Goal: Browse casually: Explore the website without a specific task or goal

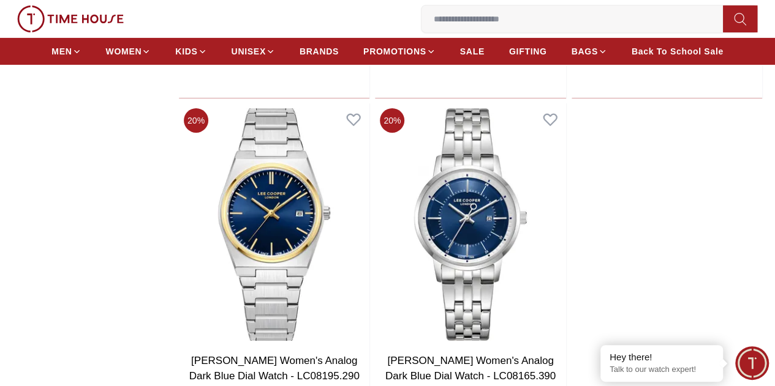
scroll to position [2100, 0]
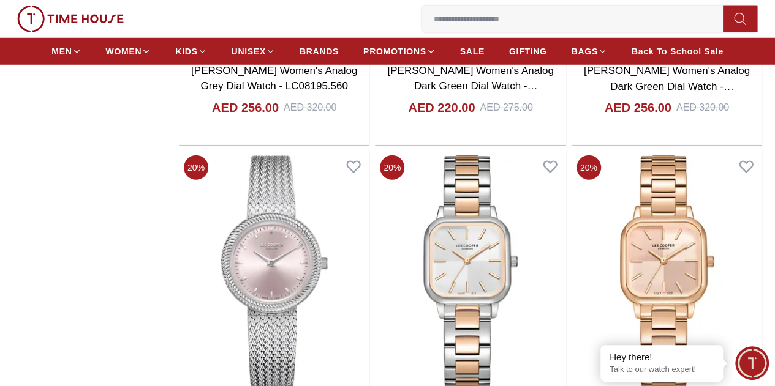
scroll to position [4085, 0]
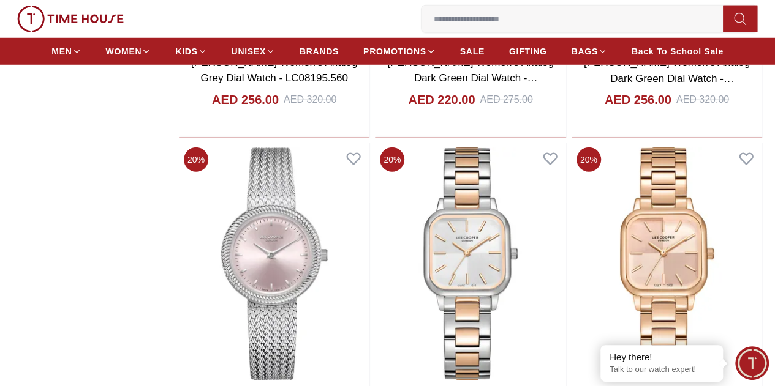
drag, startPoint x: 347, startPoint y: 320, endPoint x: 307, endPoint y: 295, distance: 47.1
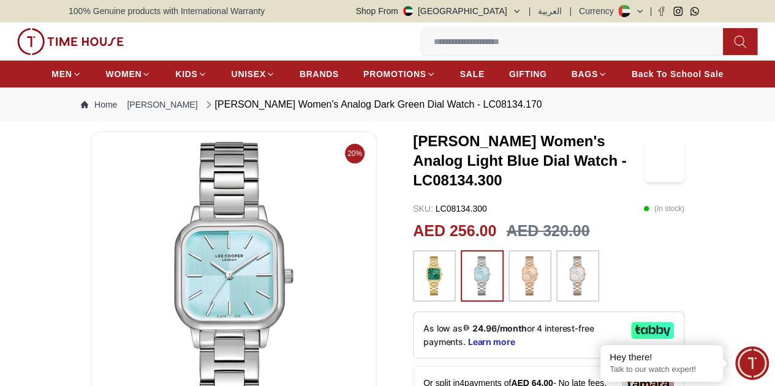
scroll to position [61, 0]
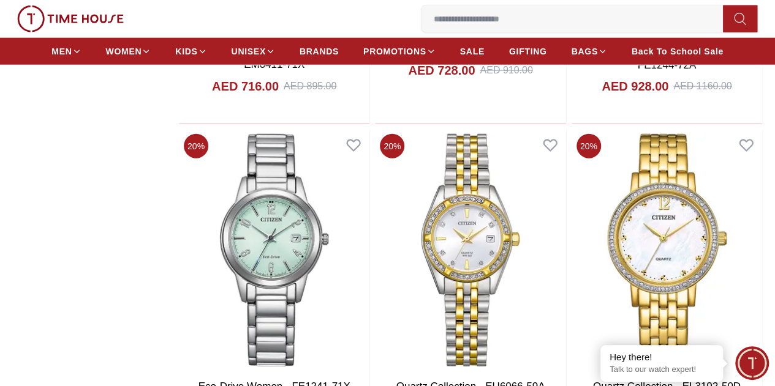
scroll to position [6009, 0]
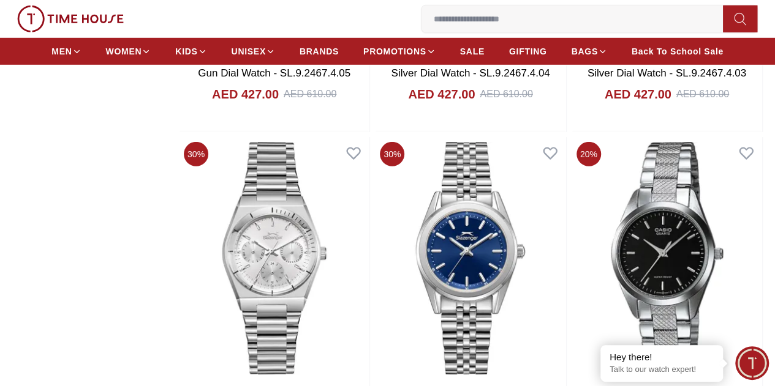
scroll to position [8935, 0]
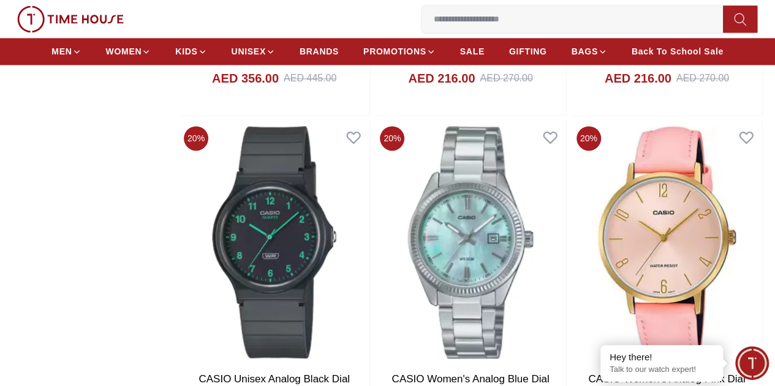
scroll to position [10159, 0]
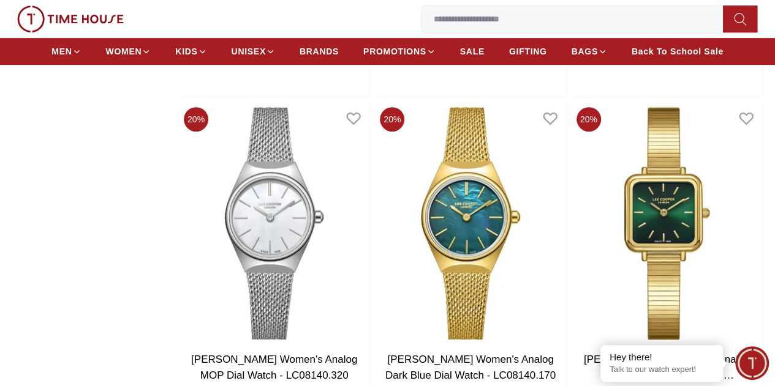
scroll to position [14263, 0]
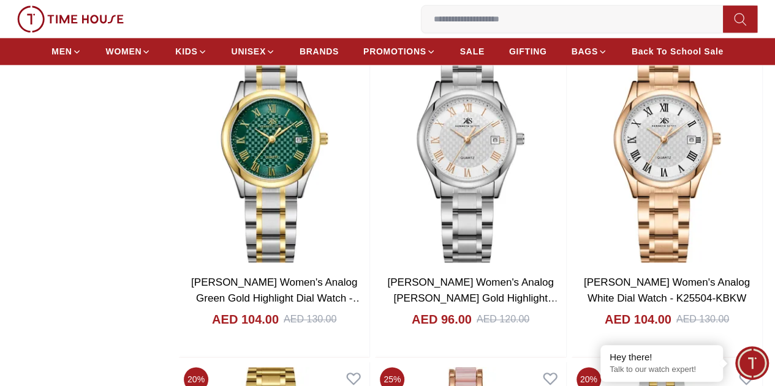
scroll to position [17264, 0]
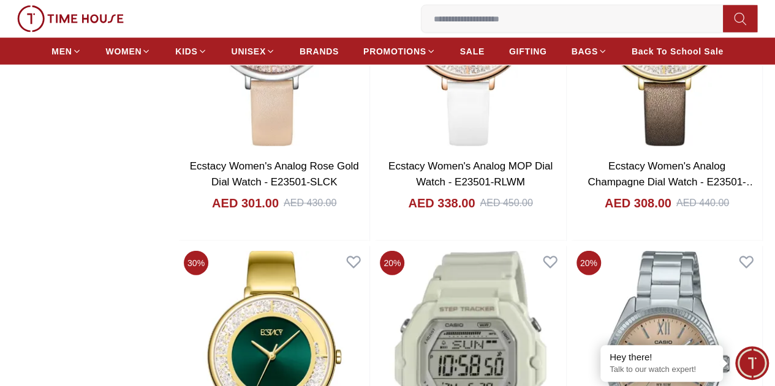
scroll to position [20020, 0]
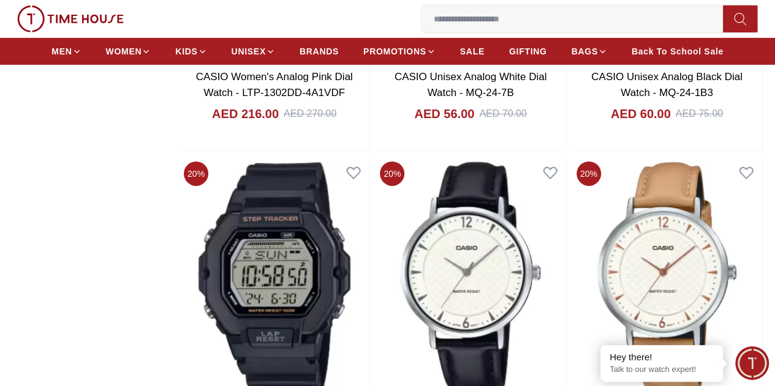
scroll to position [20571, 0]
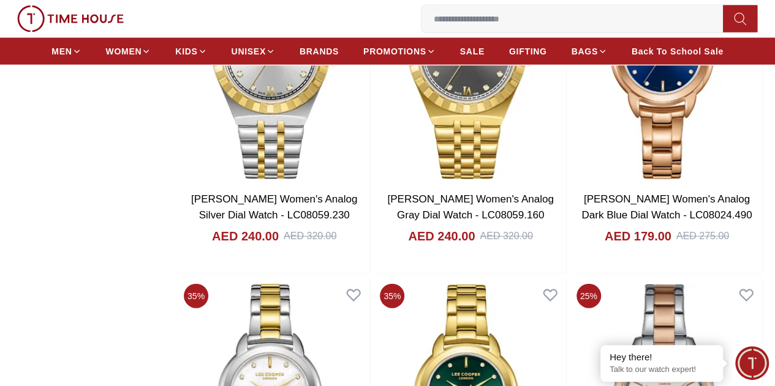
scroll to position [24675, 0]
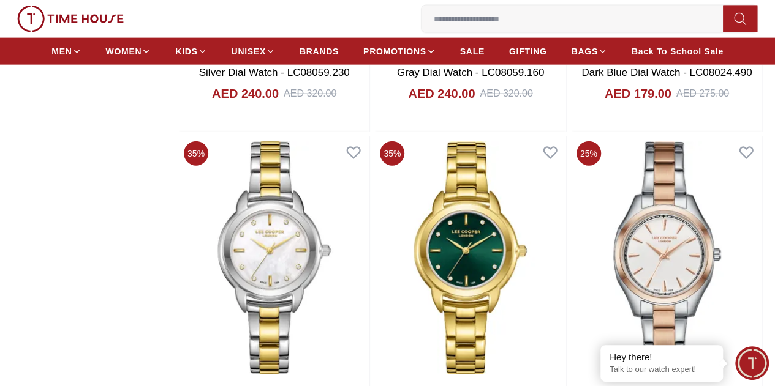
scroll to position [24632, 0]
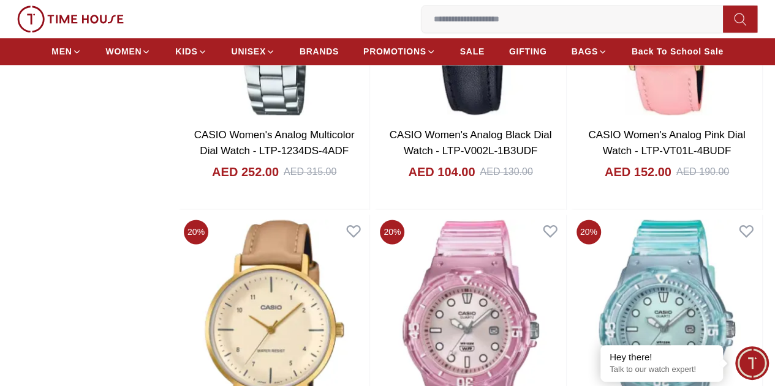
scroll to position [28742, 0]
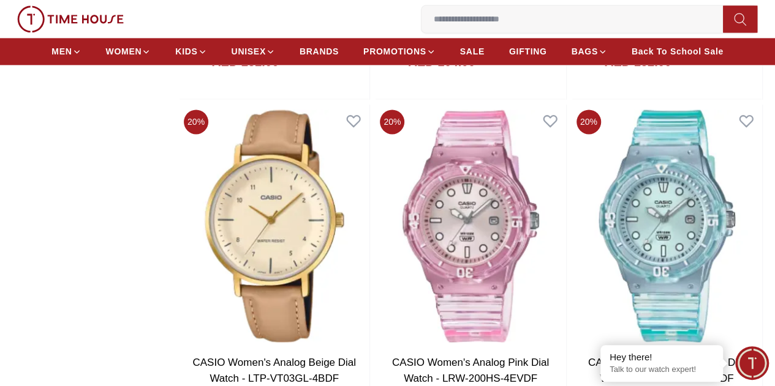
scroll to position [28620, 0]
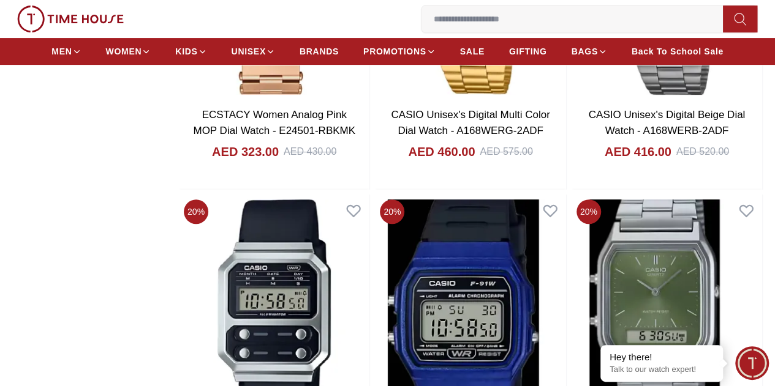
scroll to position [32841, 0]
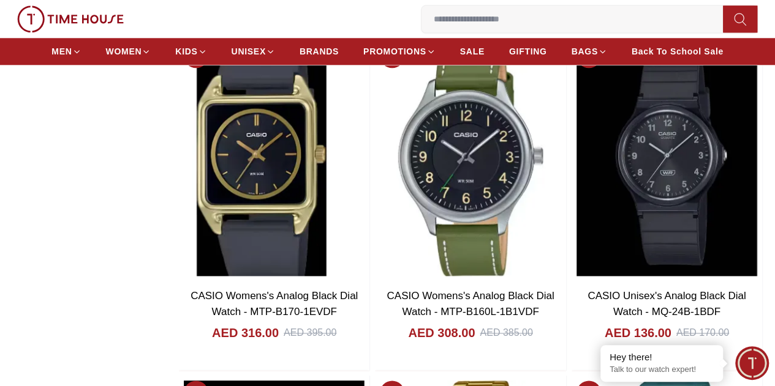
scroll to position [33208, 0]
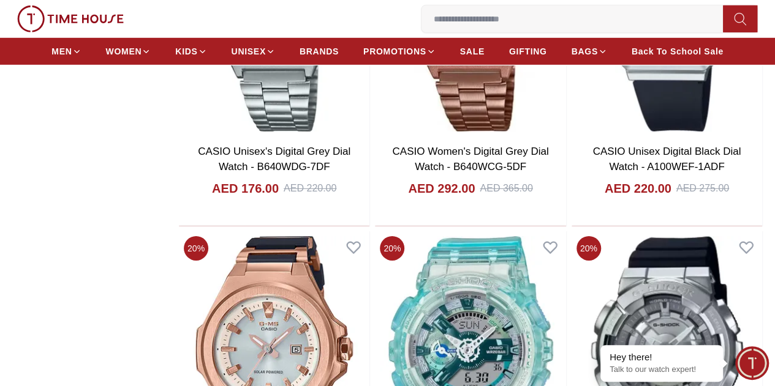
scroll to position [36822, 0]
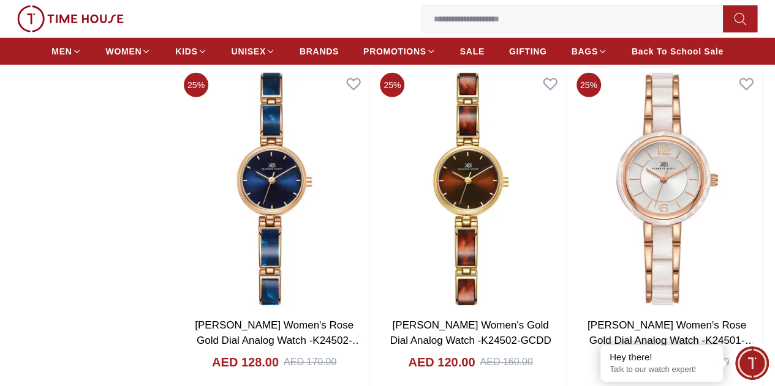
scroll to position [38904, 0]
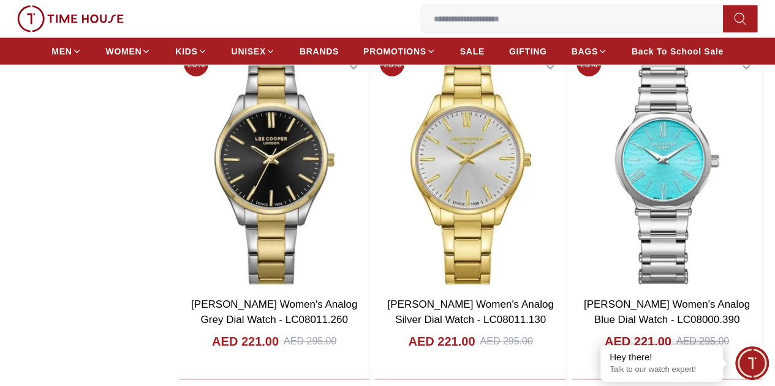
scroll to position [40867, 0]
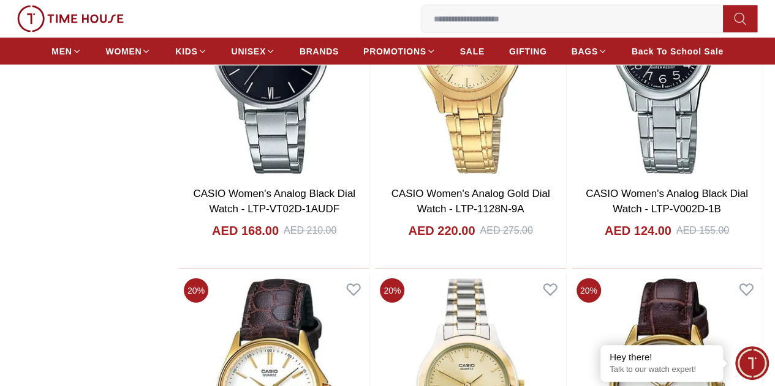
scroll to position [42984, 0]
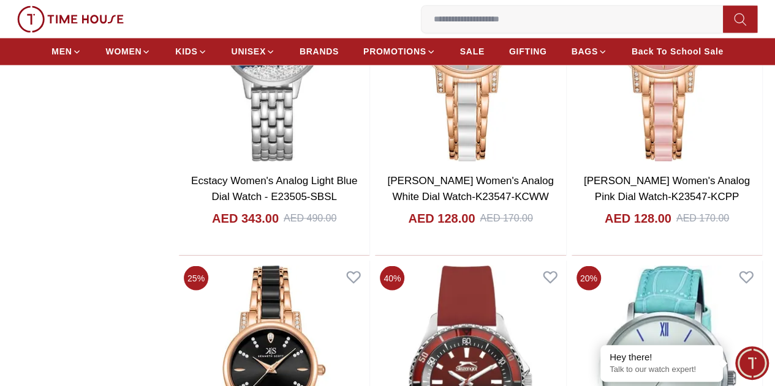
scroll to position [45151, 0]
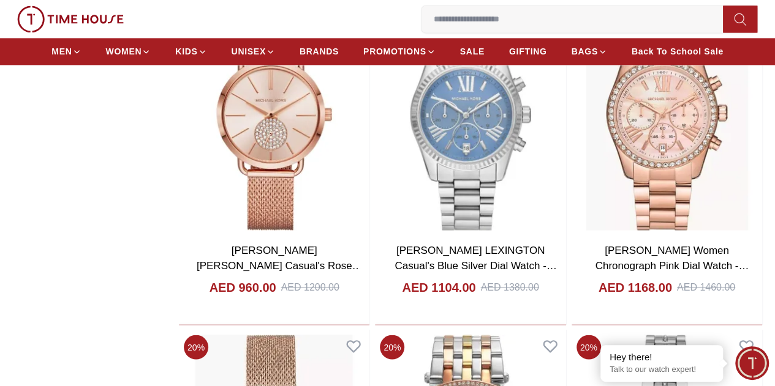
scroll to position [47244, 0]
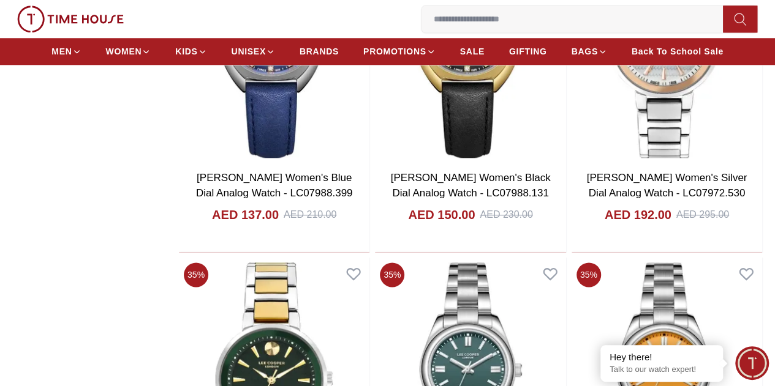
scroll to position [49554, 0]
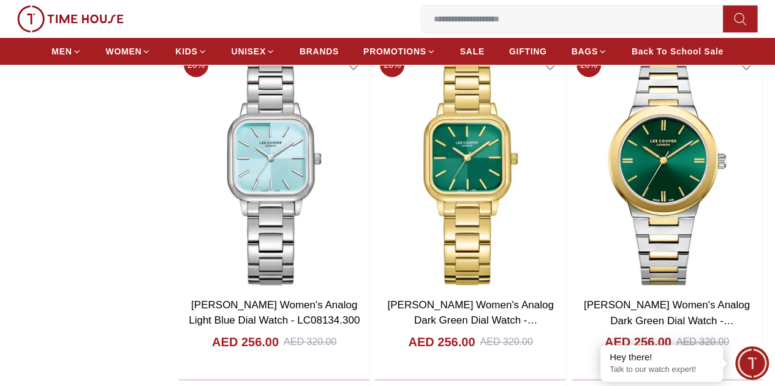
scroll to position [4578, 0]
